Goal: Task Accomplishment & Management: Use online tool/utility

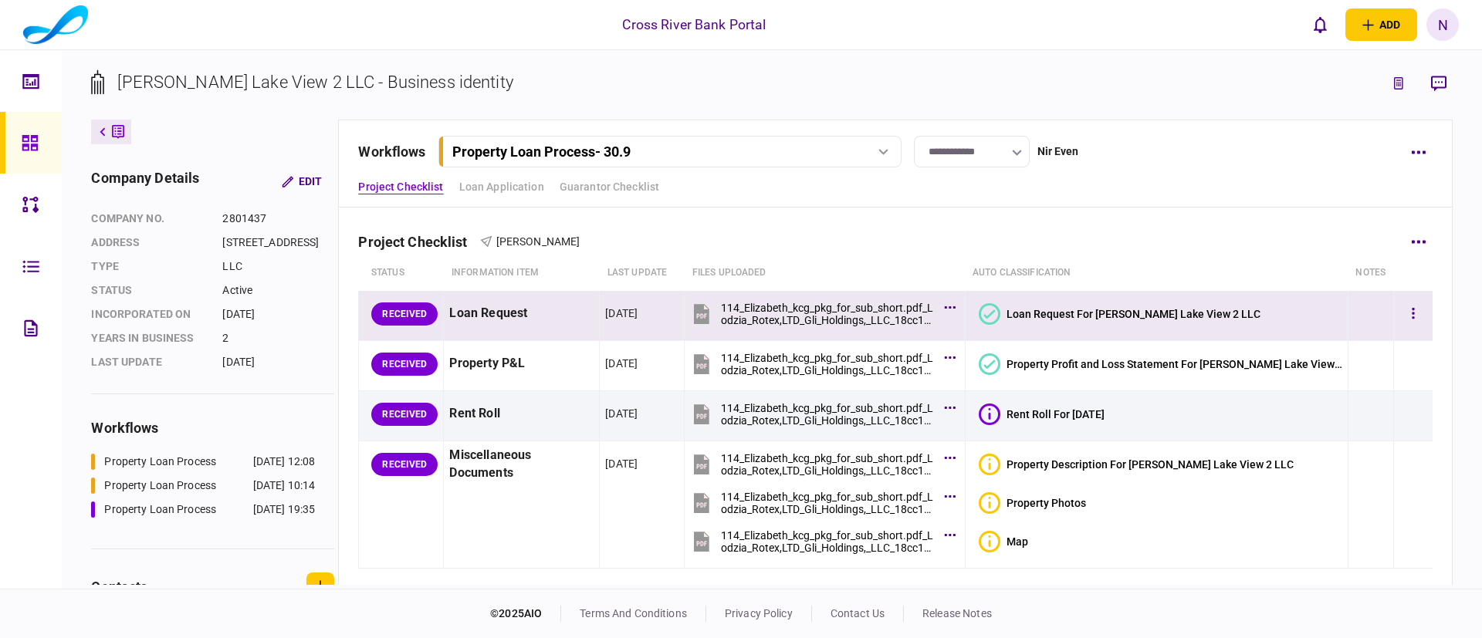
click at [1000, 310] on icon at bounding box center [990, 314] width 22 height 22
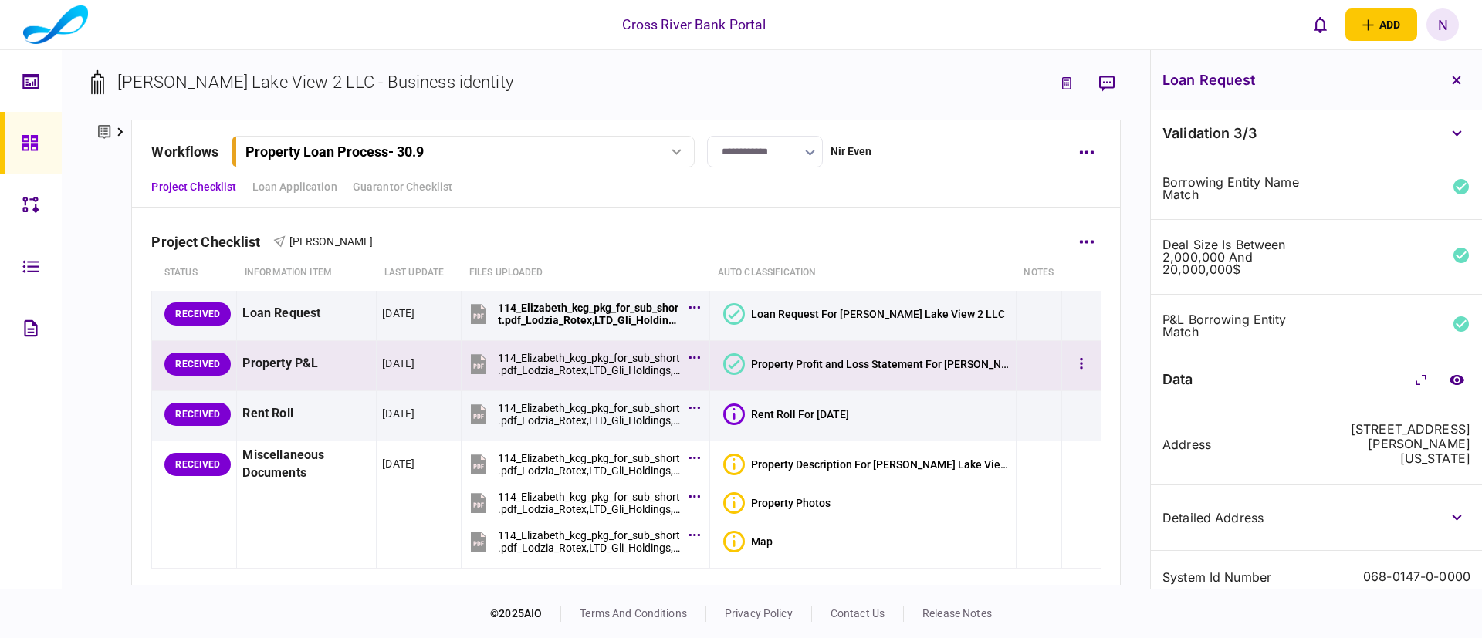
click at [745, 357] on icon at bounding box center [734, 364] width 22 height 22
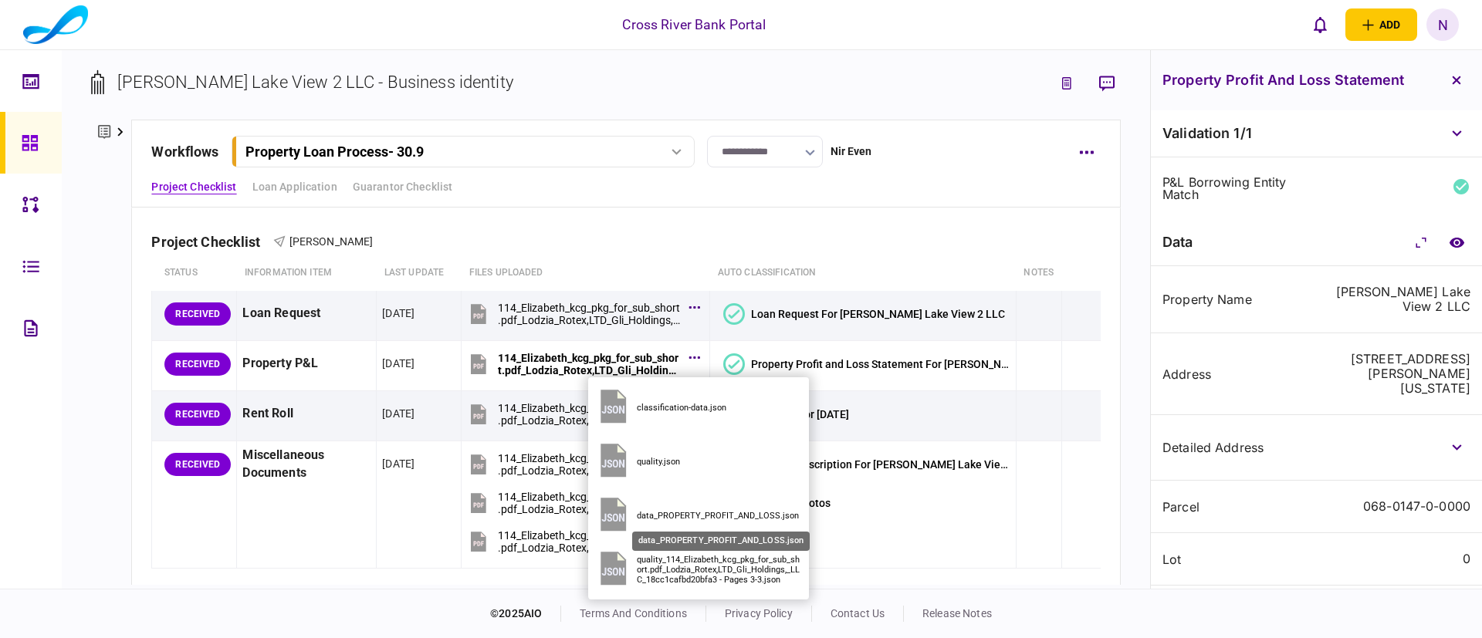
click at [704, 511] on div "data_PROPERTY_PROFIT_AND_LOSS.json" at bounding box center [720, 516] width 166 height 10
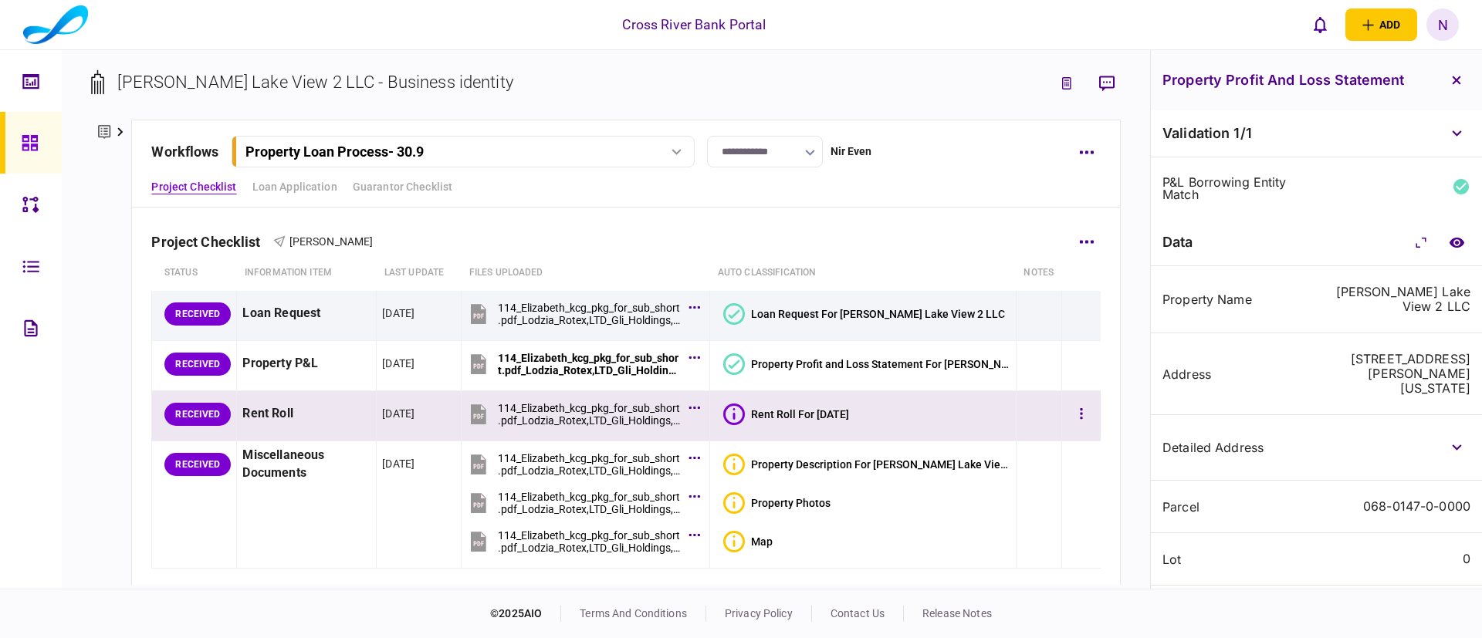
click at [744, 409] on icon at bounding box center [734, 415] width 22 height 22
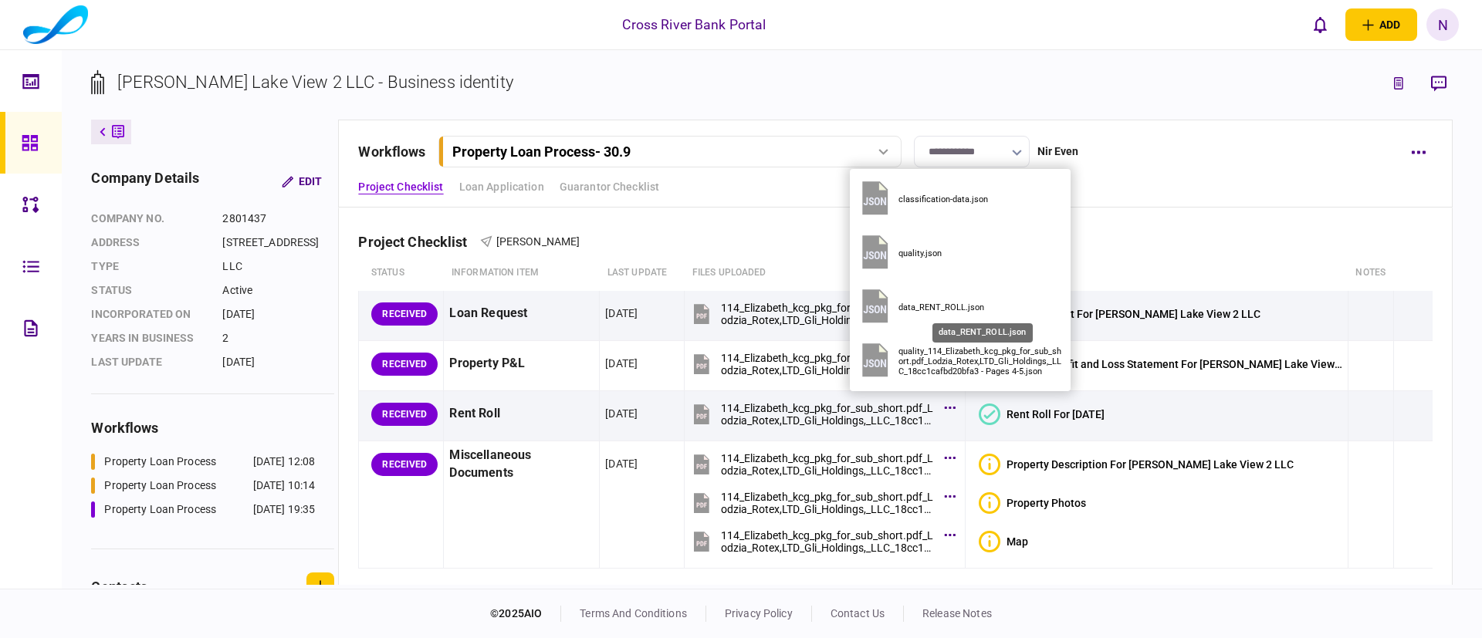
click at [938, 308] on div "data_RENT_ROLL.json" at bounding box center [981, 308] width 166 height 10
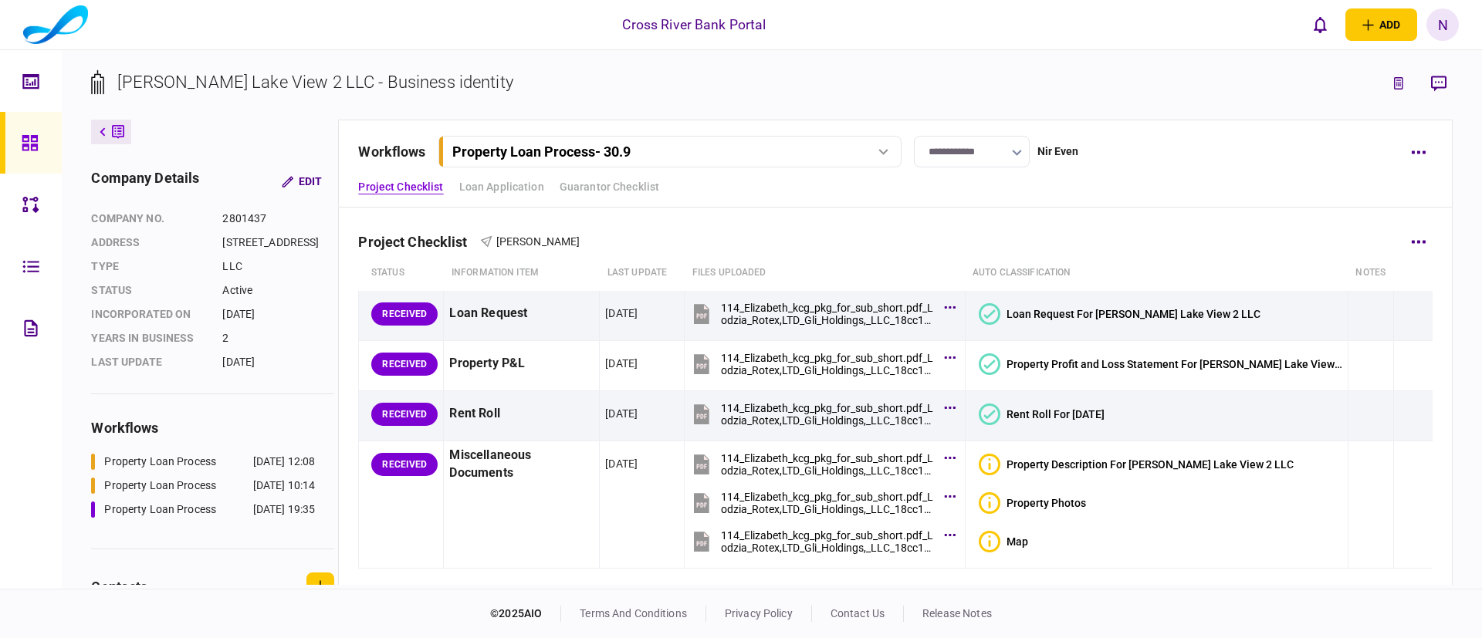
click at [903, 255] on th "Files uploaded" at bounding box center [825, 272] width 280 height 35
click at [1405, 245] on button "button" at bounding box center [1419, 242] width 28 height 28
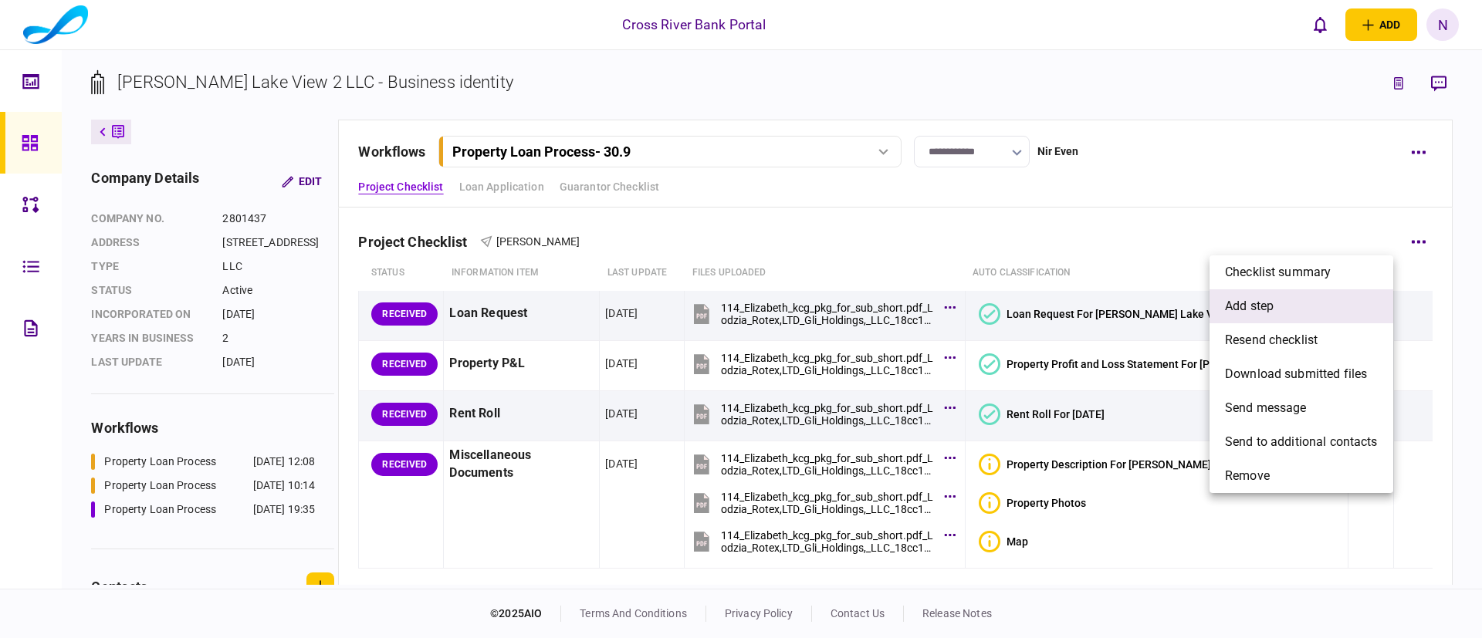
click at [1279, 302] on li "add step" at bounding box center [1301, 306] width 184 height 34
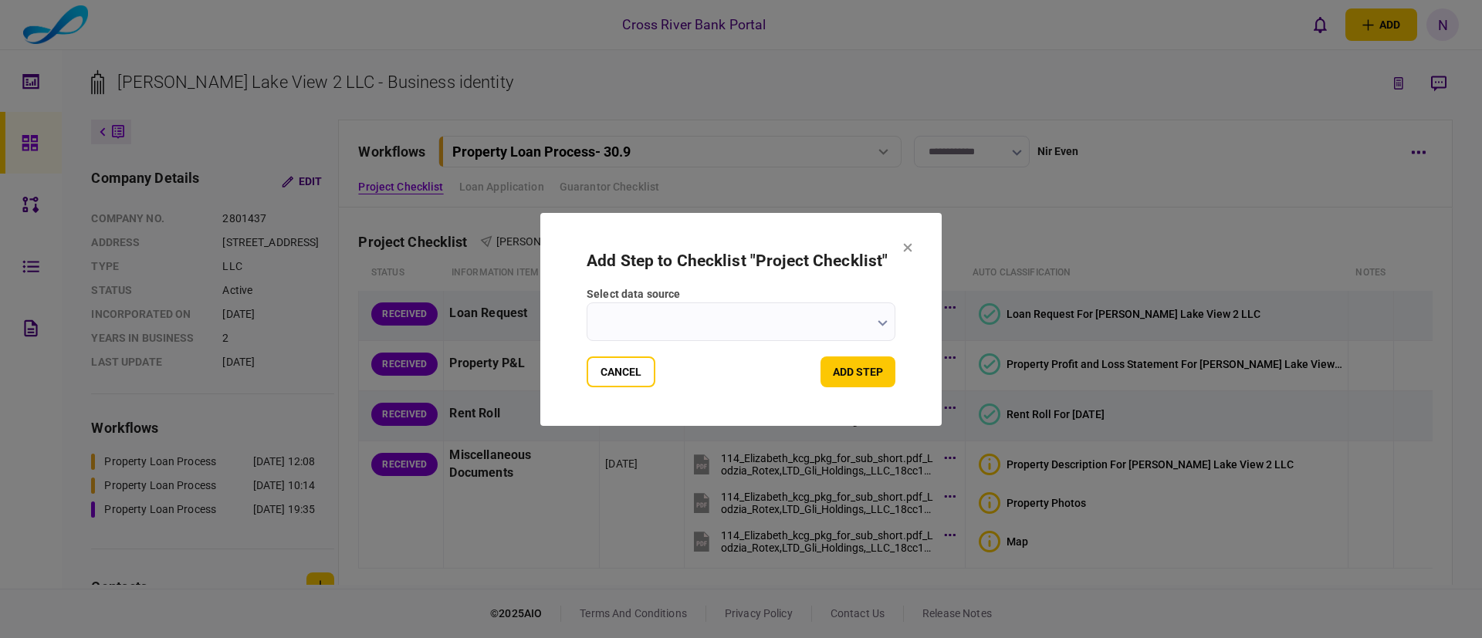
click at [799, 326] on input "select data source" at bounding box center [740, 322] width 309 height 39
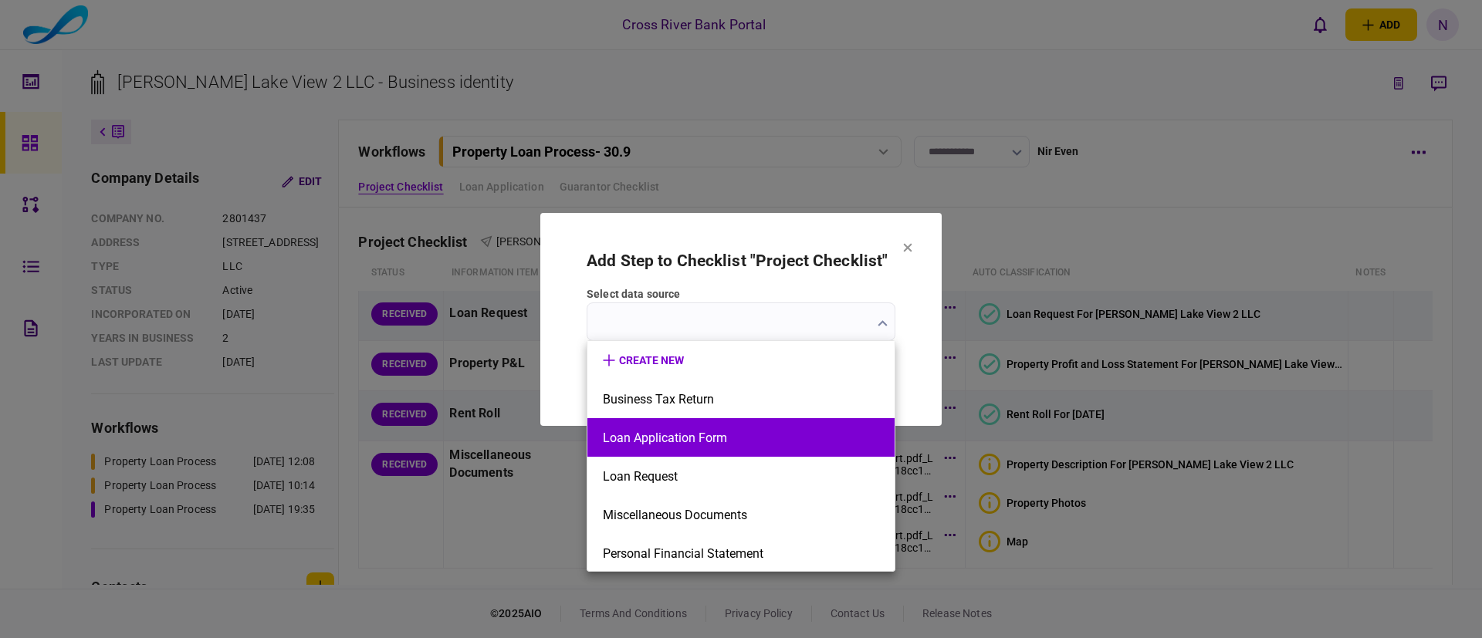
click at [712, 438] on button "Loan Application Form" at bounding box center [741, 438] width 276 height 15
type input "**********"
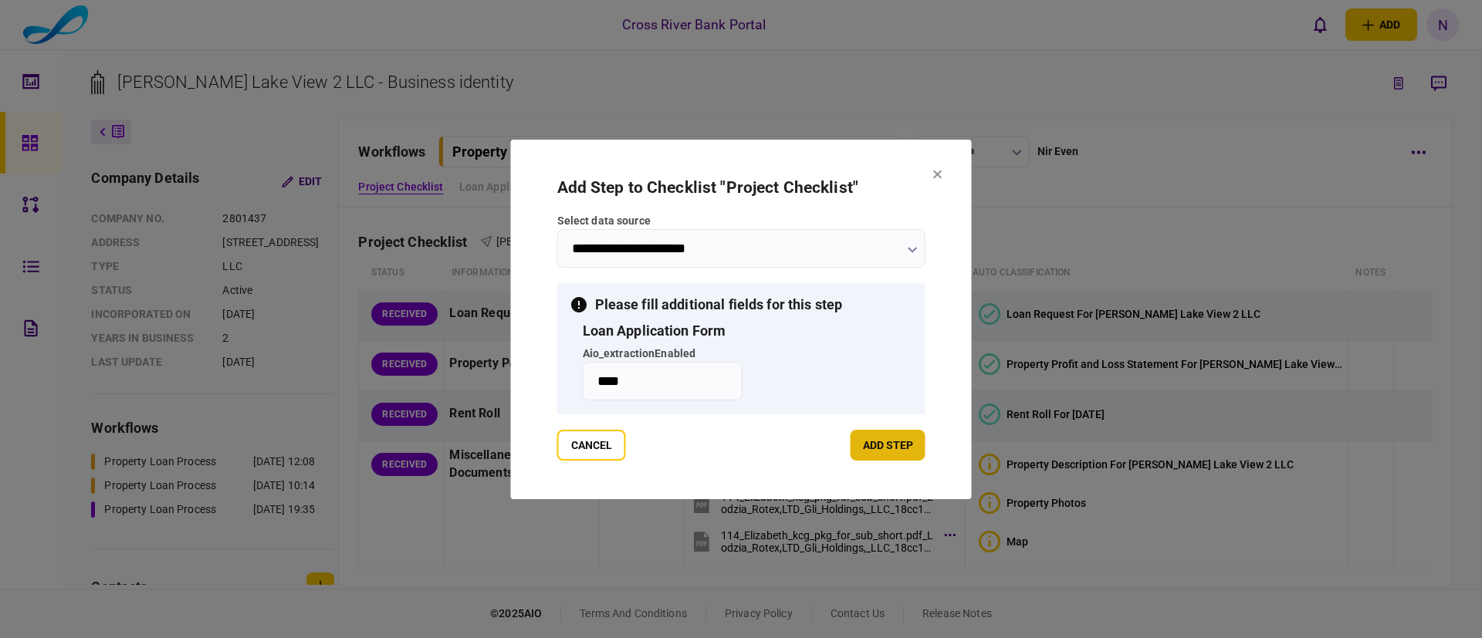
click at [906, 445] on button "add step" at bounding box center [887, 445] width 75 height 31
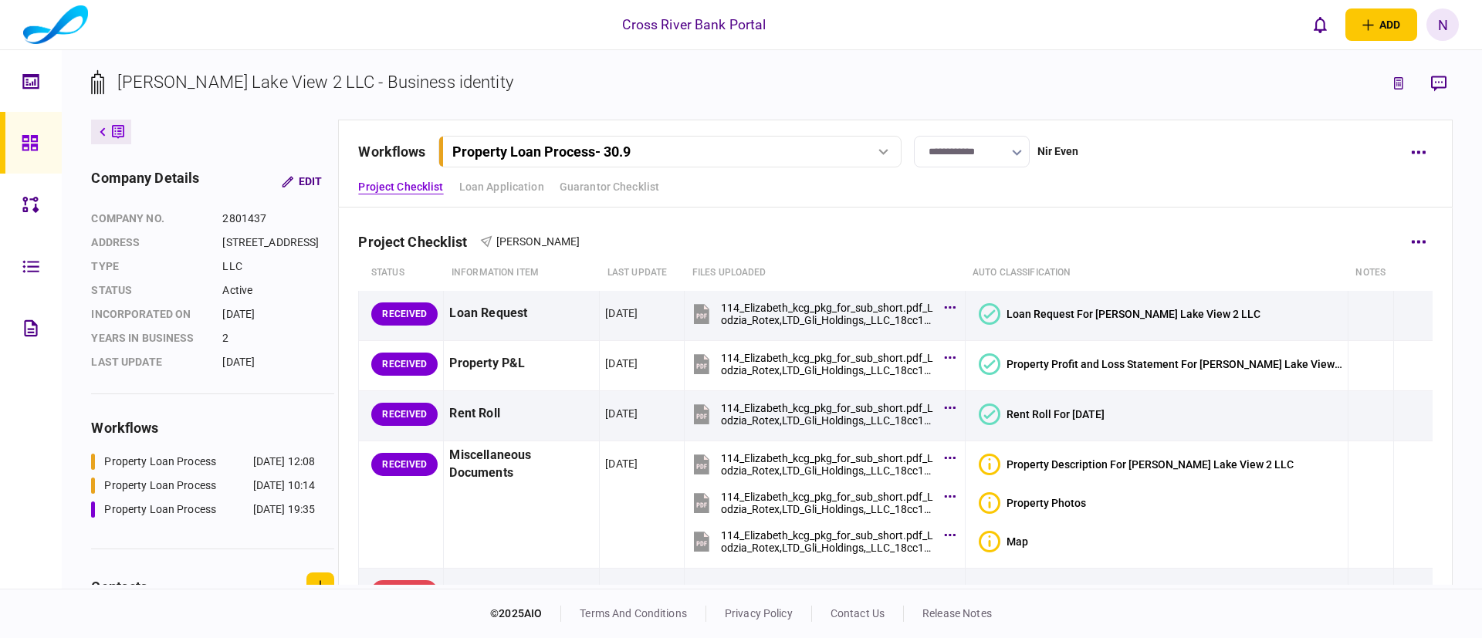
click at [853, 235] on div "Project Checklist [PERSON_NAME]" at bounding box center [894, 231] width 1073 height 47
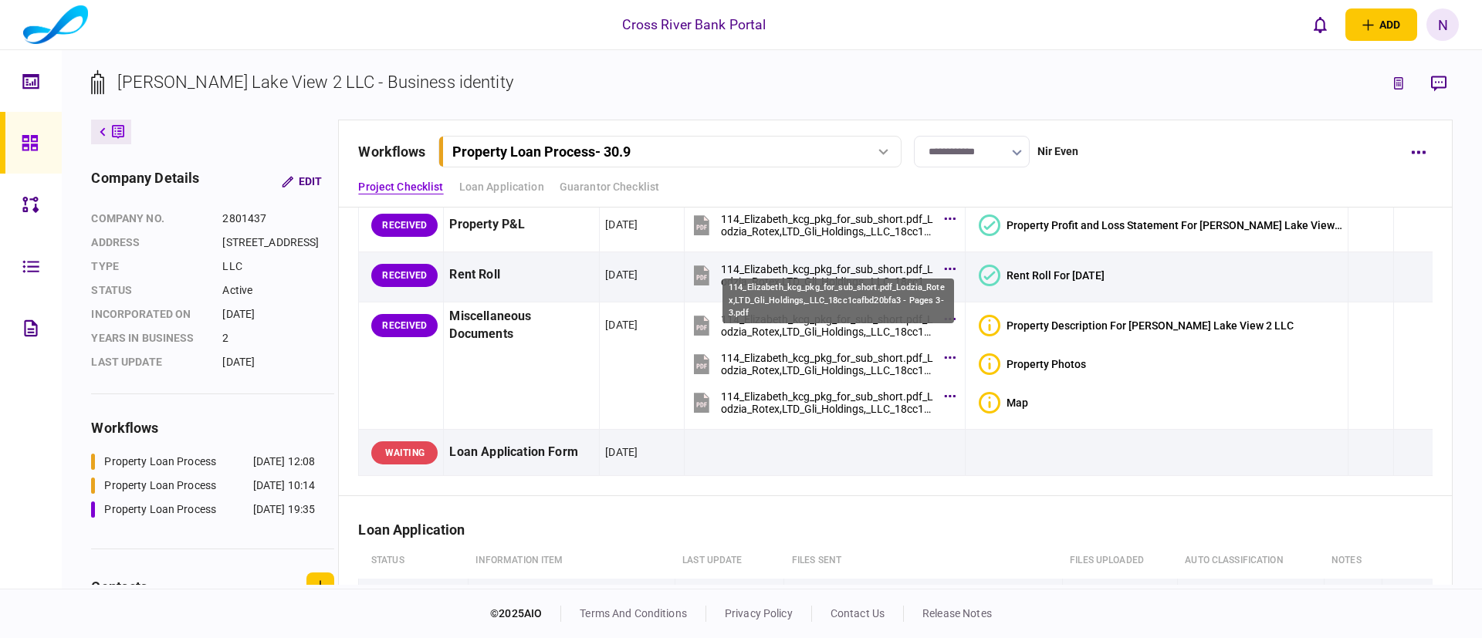
scroll to position [93, 0]
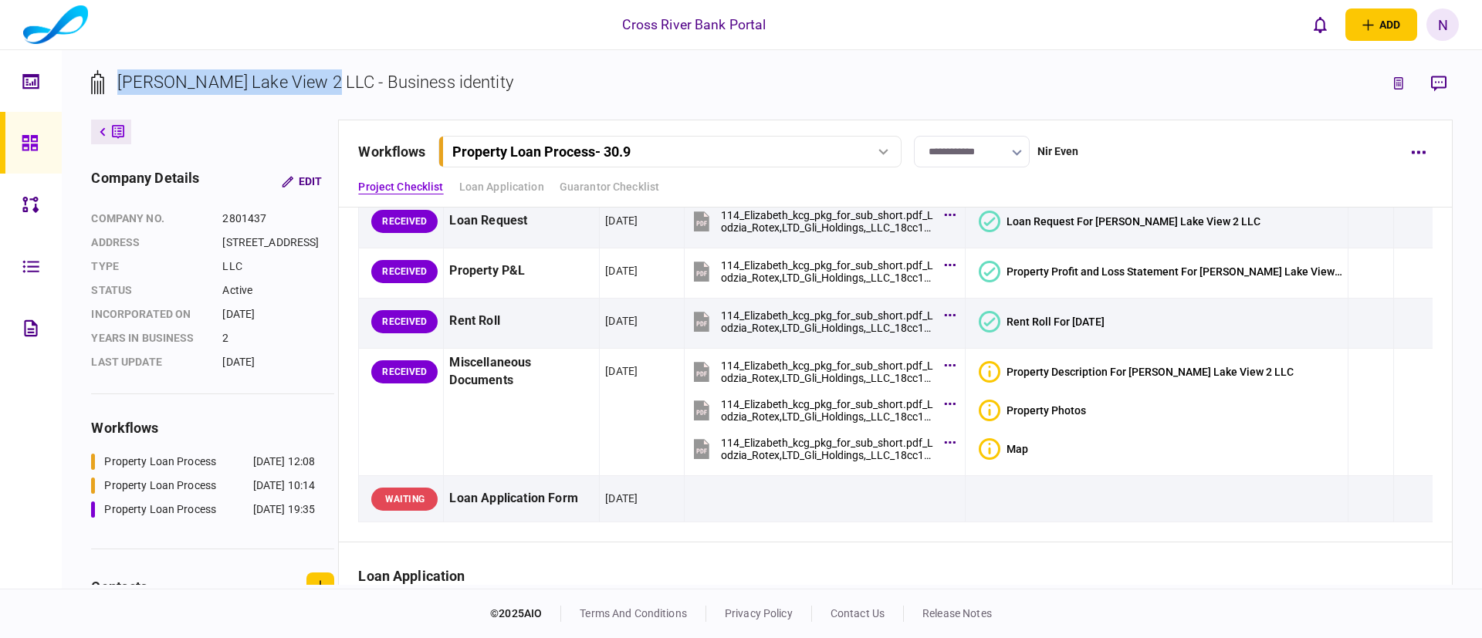
drag, startPoint x: 120, startPoint y: 77, endPoint x: 314, endPoint y: 83, distance: 193.8
click at [314, 83] on div "[PERSON_NAME] Lake View 2 LLC - Business identity" at bounding box center [314, 81] width 395 height 25
copy div "[PERSON_NAME] Lake View 2 LLC"
